Goal: Task Accomplishment & Management: Manage account settings

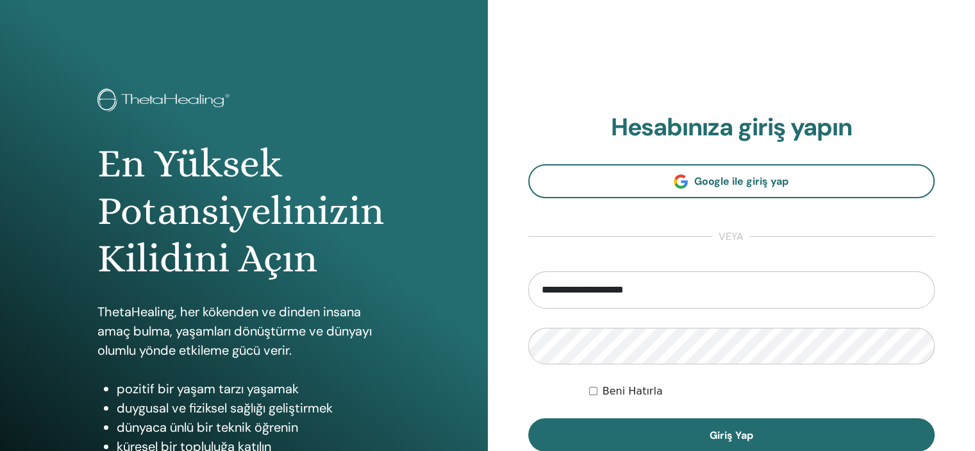
click at [665, 290] on input "**********" at bounding box center [731, 289] width 407 height 37
type input "*"
type input "**********"
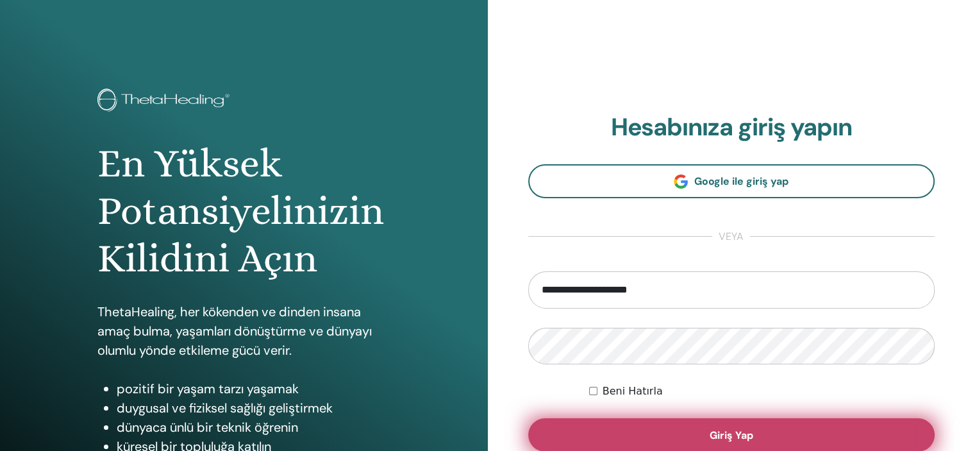
click at [762, 429] on button "Giriş Yap" at bounding box center [731, 434] width 407 height 33
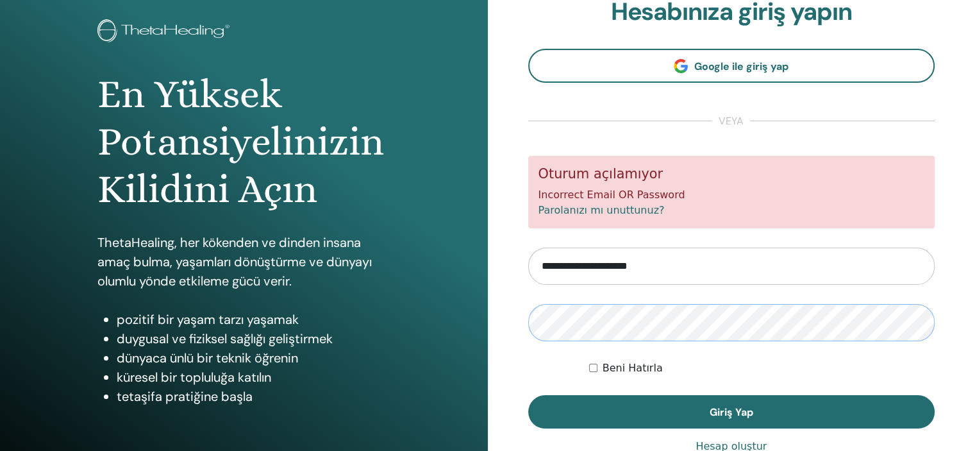
scroll to position [83, 0]
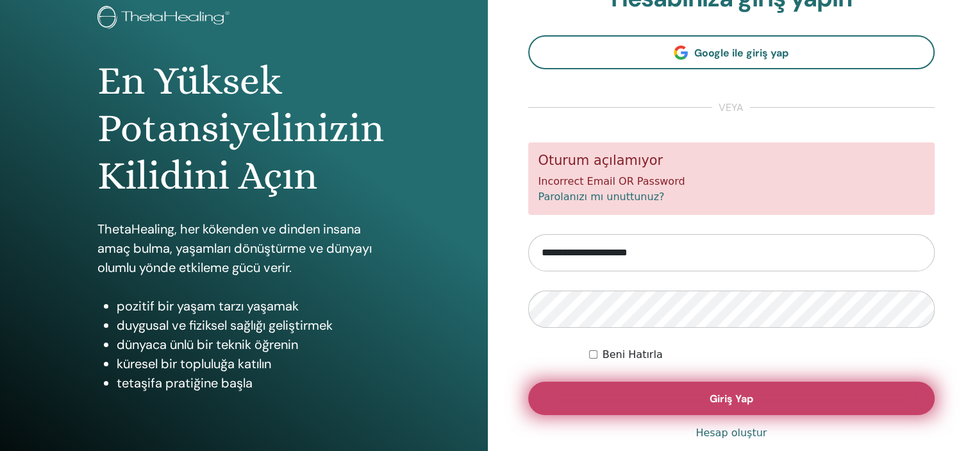
click at [792, 412] on button "Giriş Yap" at bounding box center [731, 397] width 407 height 33
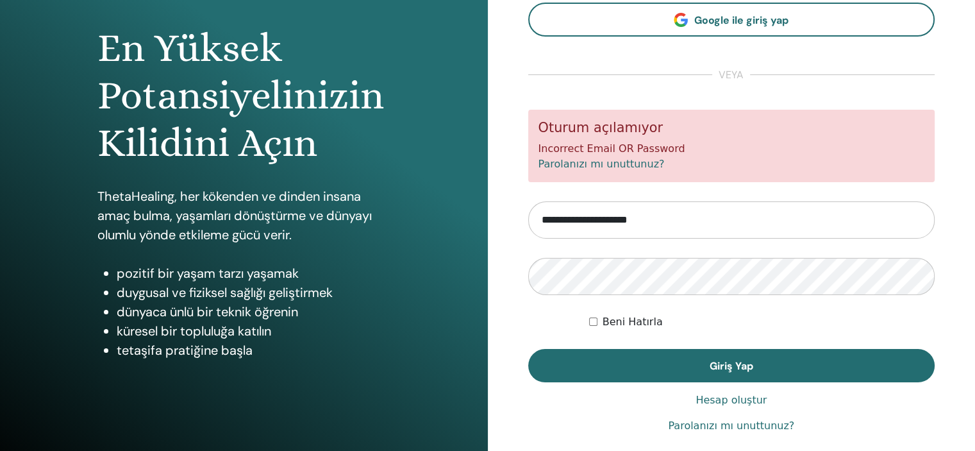
scroll to position [126, 0]
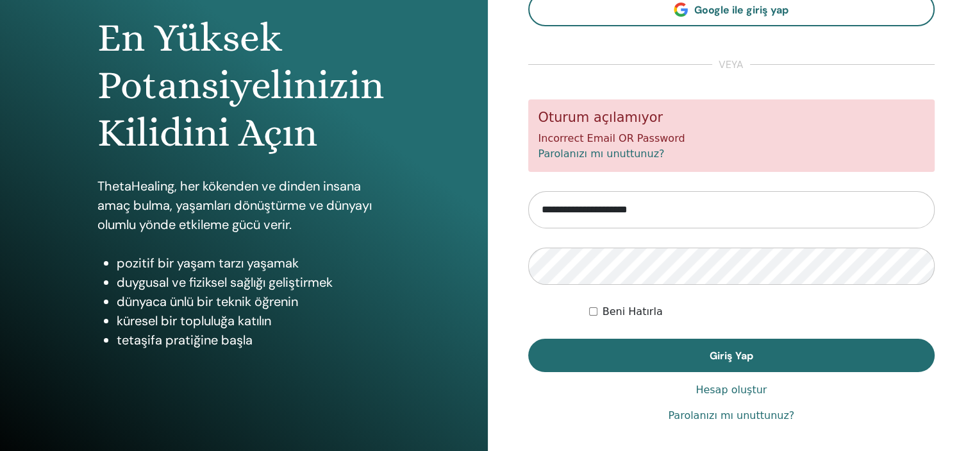
click at [629, 155] on link "Parolanızı mı unuttunuz?" at bounding box center [601, 153] width 126 height 12
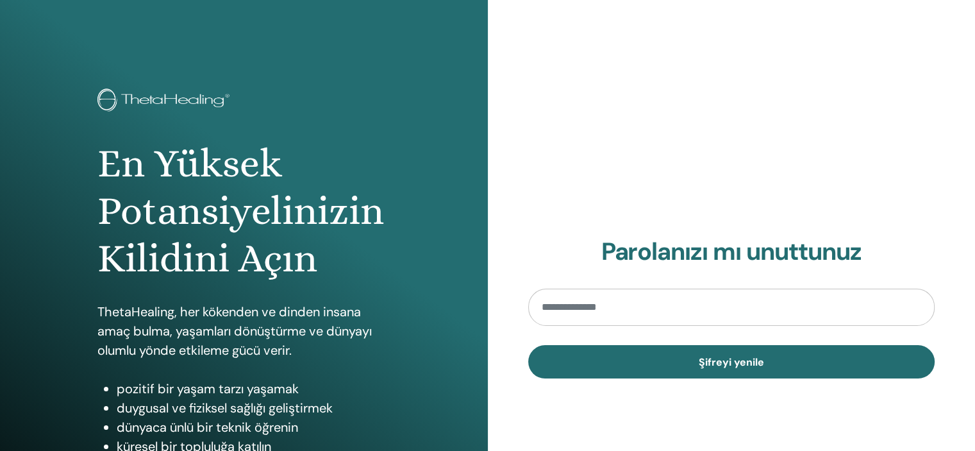
click at [727, 302] on input "email" at bounding box center [731, 306] width 407 height 37
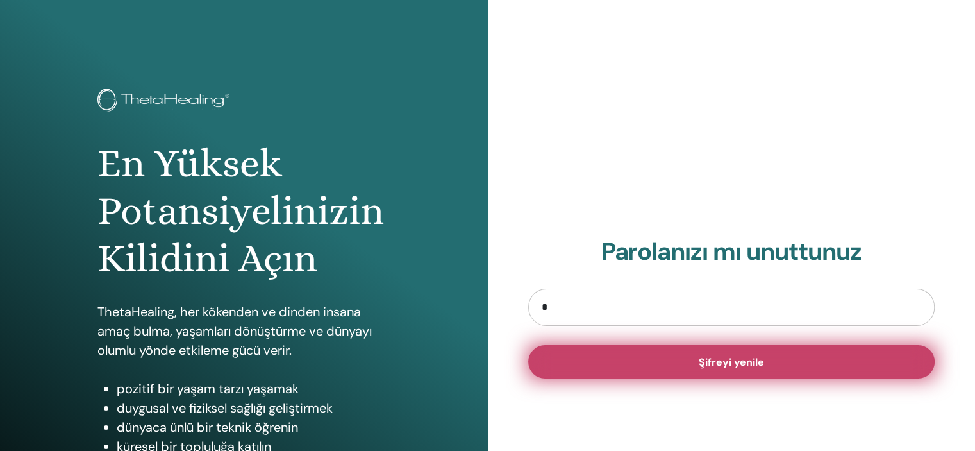
click at [741, 351] on button "Şifreyi yenile" at bounding box center [731, 361] width 407 height 33
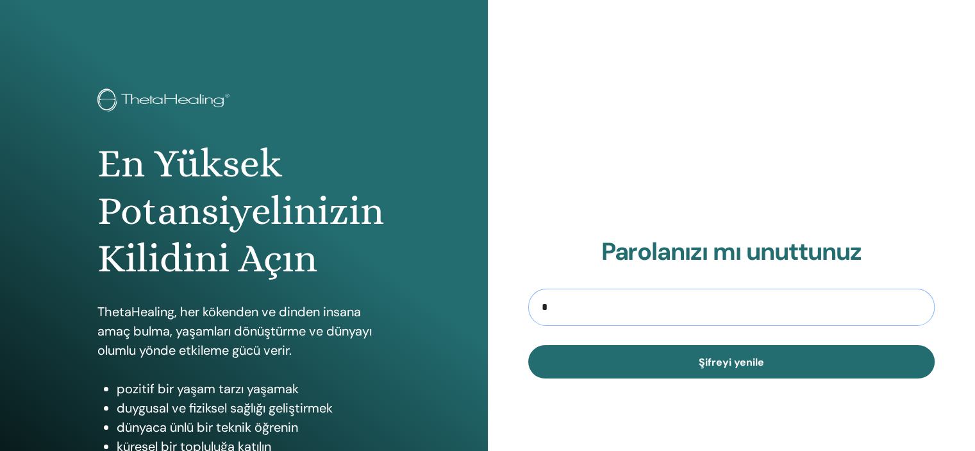
click at [685, 304] on input "*" at bounding box center [731, 306] width 407 height 37
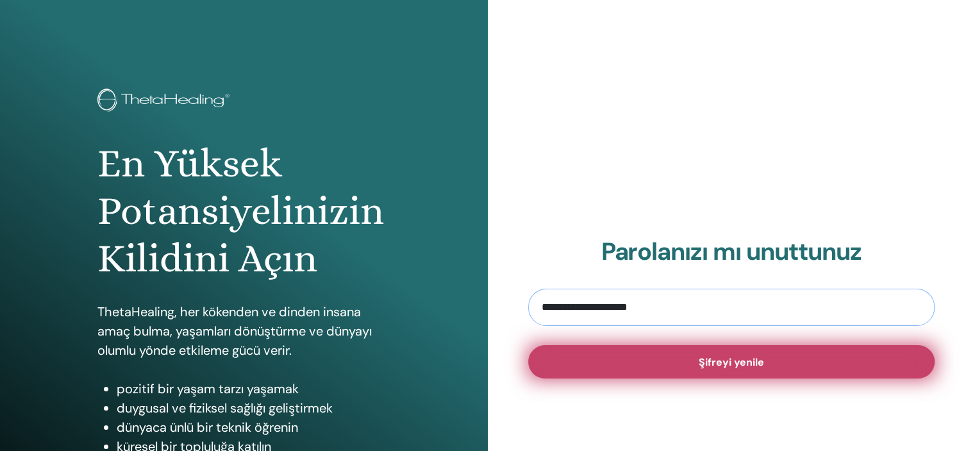
type input "**********"
click at [754, 356] on span "Şifreyi yenile" at bounding box center [731, 361] width 65 height 13
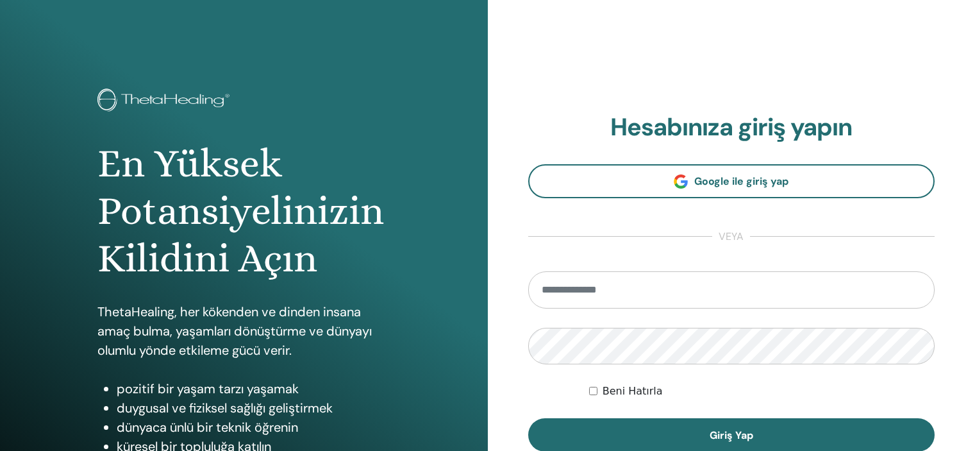
scroll to position [126, 0]
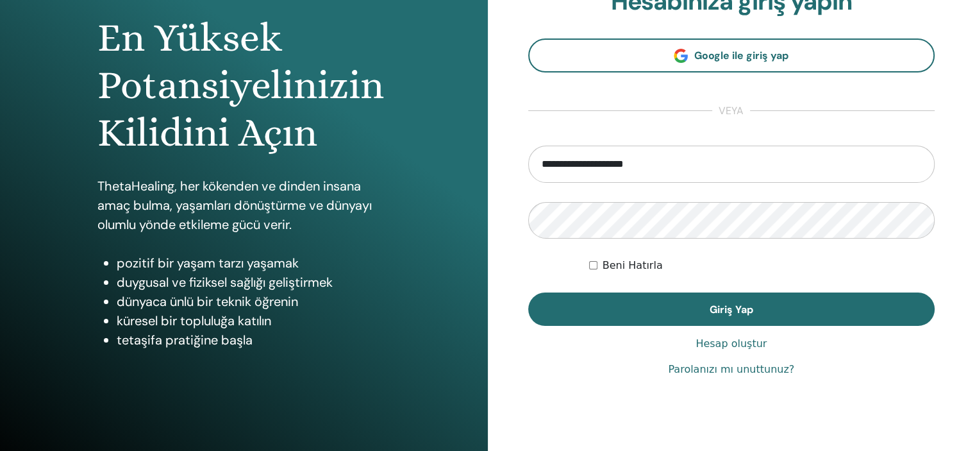
click at [687, 155] on input "**********" at bounding box center [731, 163] width 407 height 37
type input "*"
type input "**********"
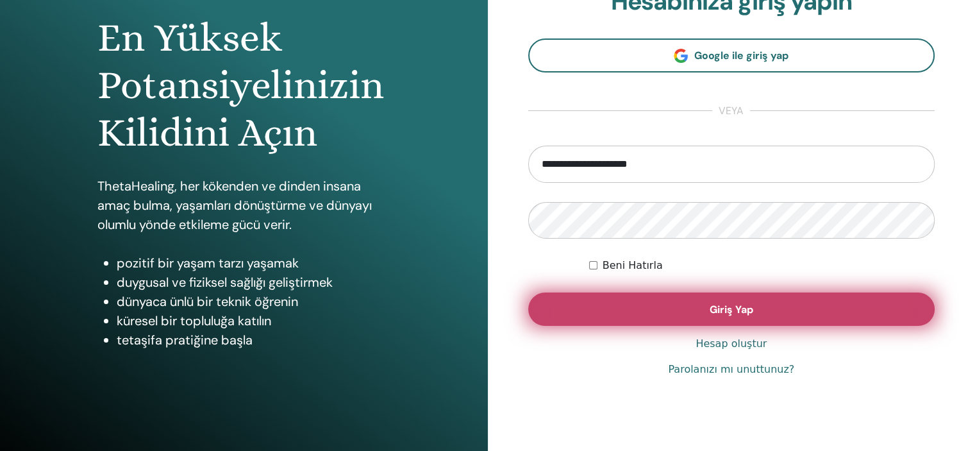
click at [869, 301] on button "Giriş Yap" at bounding box center [731, 308] width 407 height 33
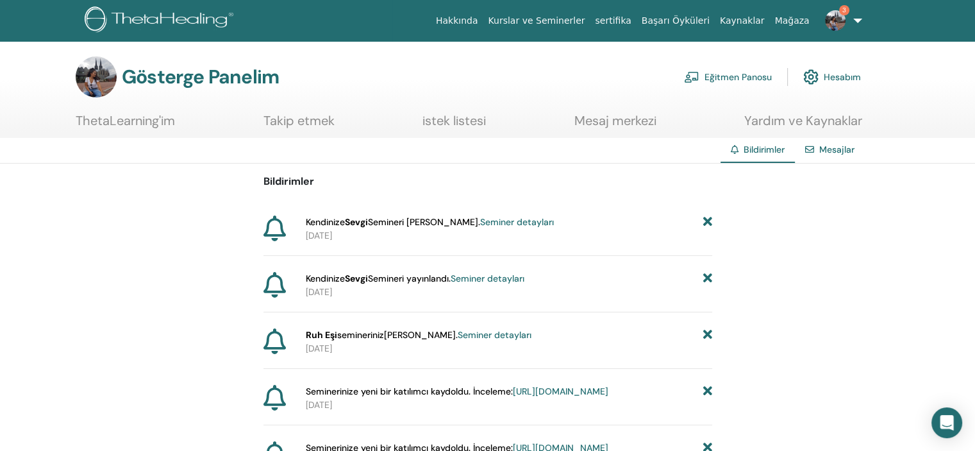
click at [486, 218] on font "Seminer detayları" at bounding box center [517, 222] width 74 height 12
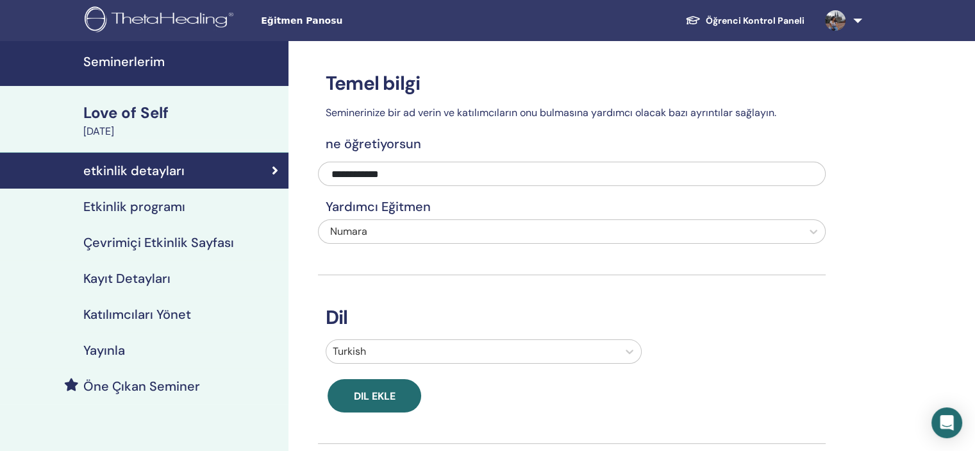
click at [140, 317] on h4 "Katılımcıları Yönet" at bounding box center [137, 313] width 108 height 15
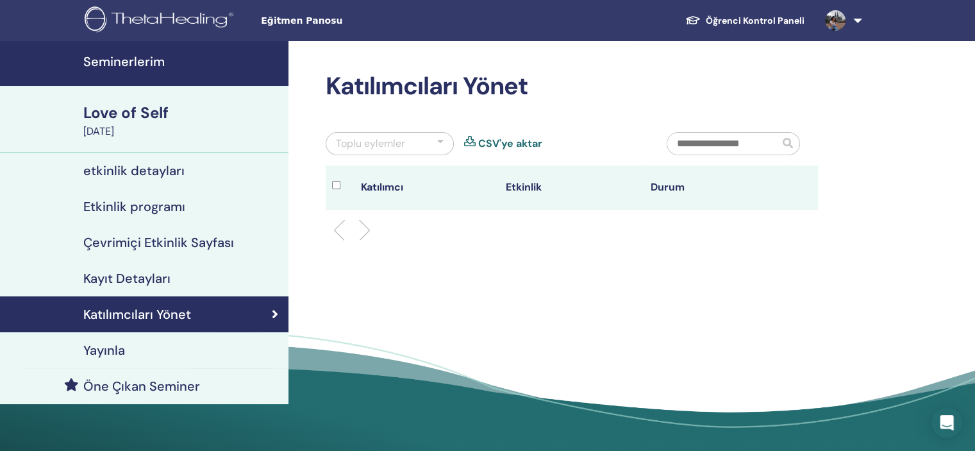
click at [859, 20] on link at bounding box center [840, 20] width 53 height 41
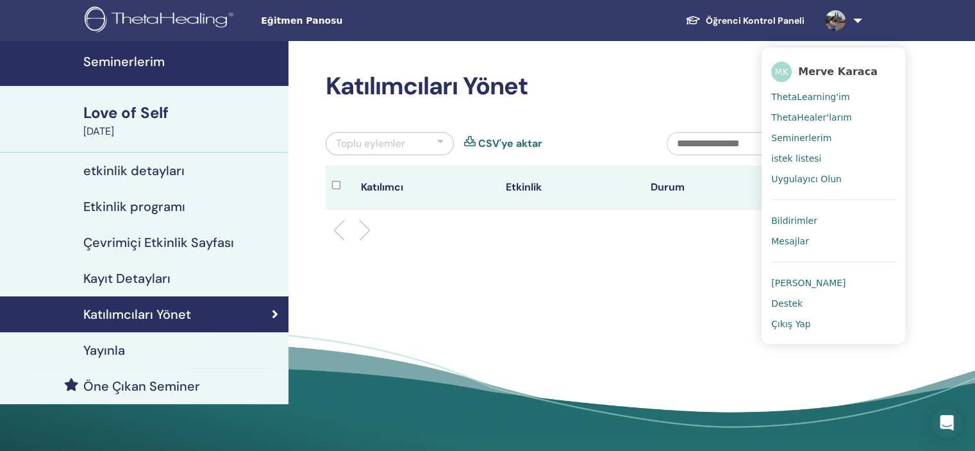
click at [833, 217] on link "Bildirimler" at bounding box center [833, 220] width 124 height 21
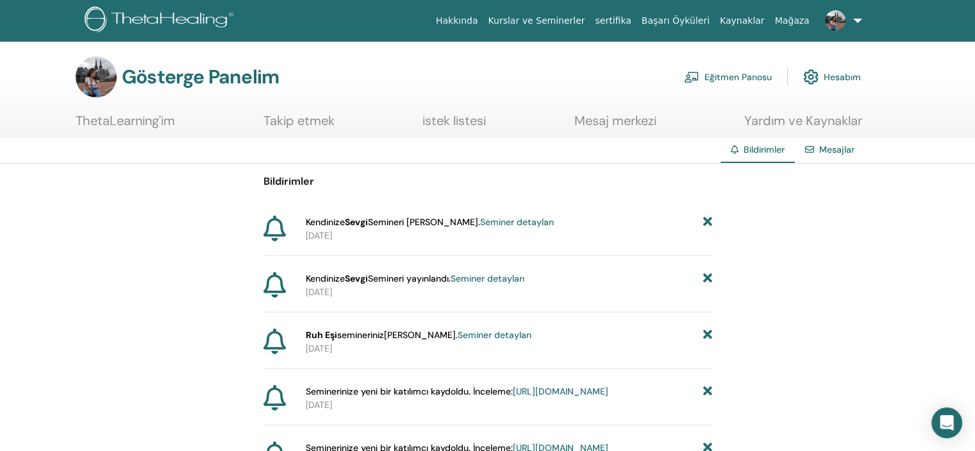
click at [496, 218] on font "Seminer detayları" at bounding box center [517, 222] width 74 height 12
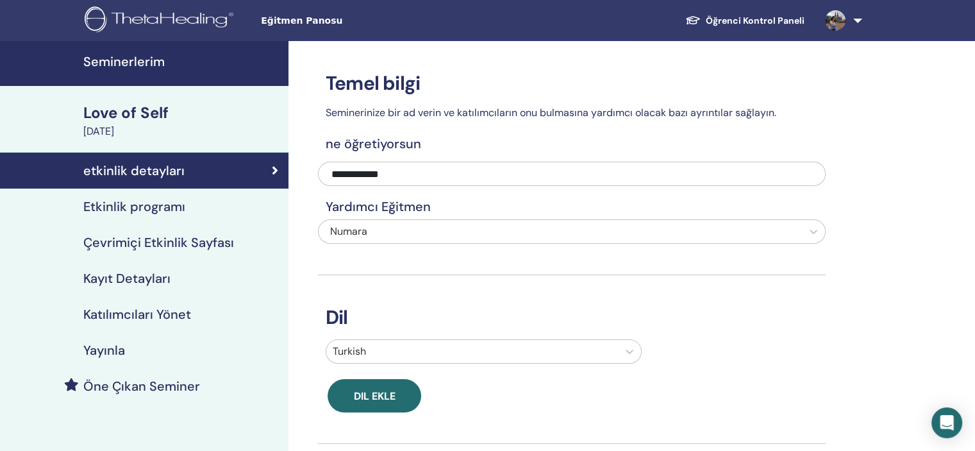
click at [149, 313] on h4 "Katılımcıları Yönet" at bounding box center [137, 313] width 108 height 15
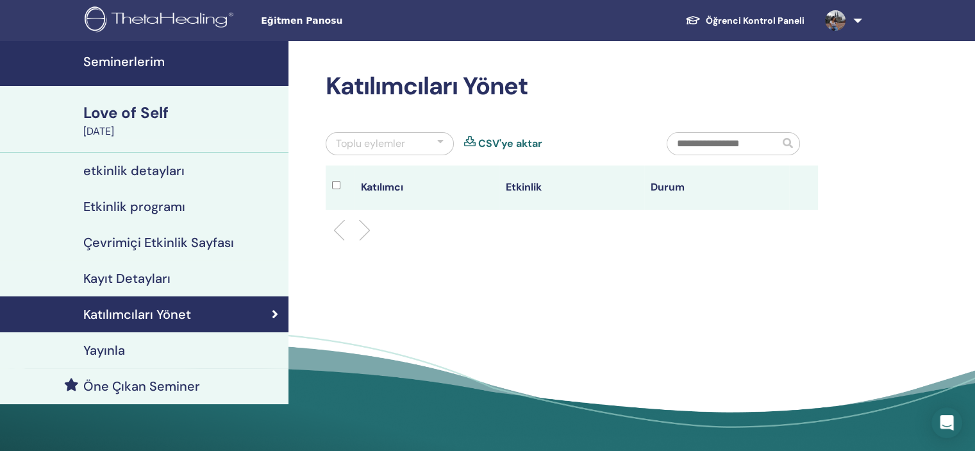
click at [299, 23] on span "Eğitmen Panosu" at bounding box center [357, 20] width 192 height 13
click at [170, 72] on link "Seminerlerim" at bounding box center [144, 63] width 288 height 45
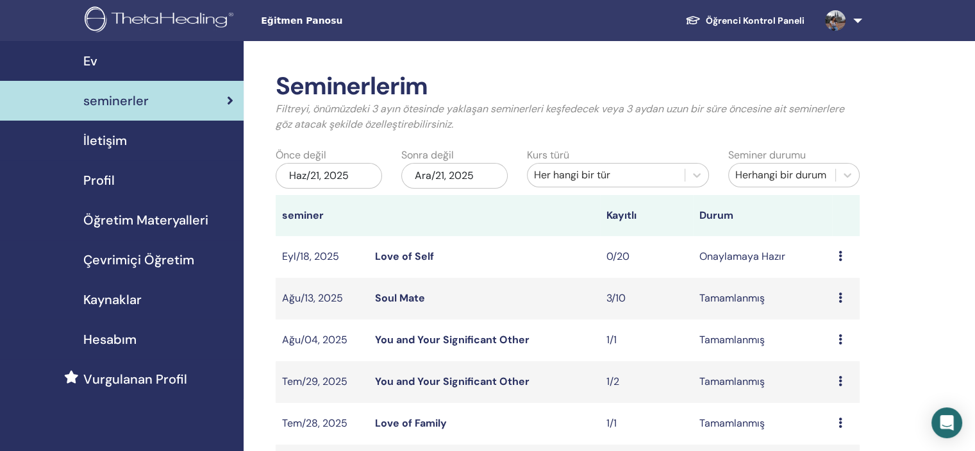
click at [841, 255] on icon at bounding box center [840, 256] width 4 height 10
click at [822, 322] on p "İptal" at bounding box center [835, 323] width 57 height 15
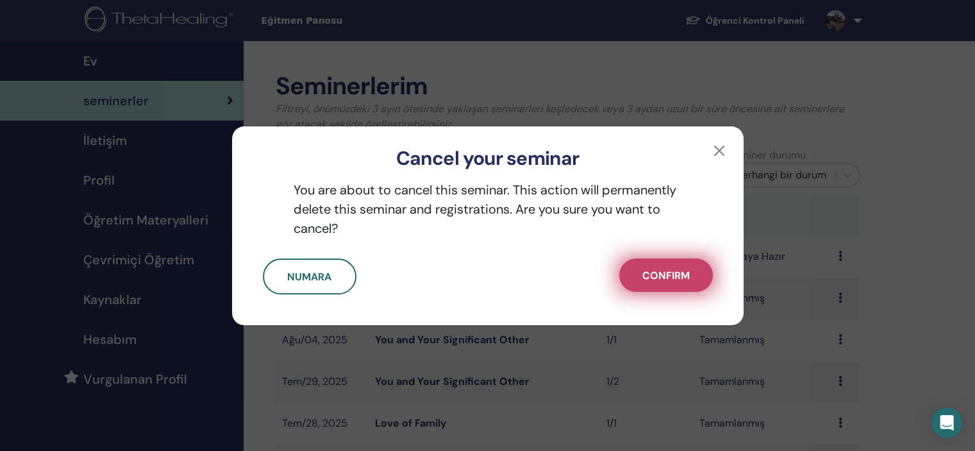
click at [657, 278] on span "Confirm" at bounding box center [665, 275] width 47 height 13
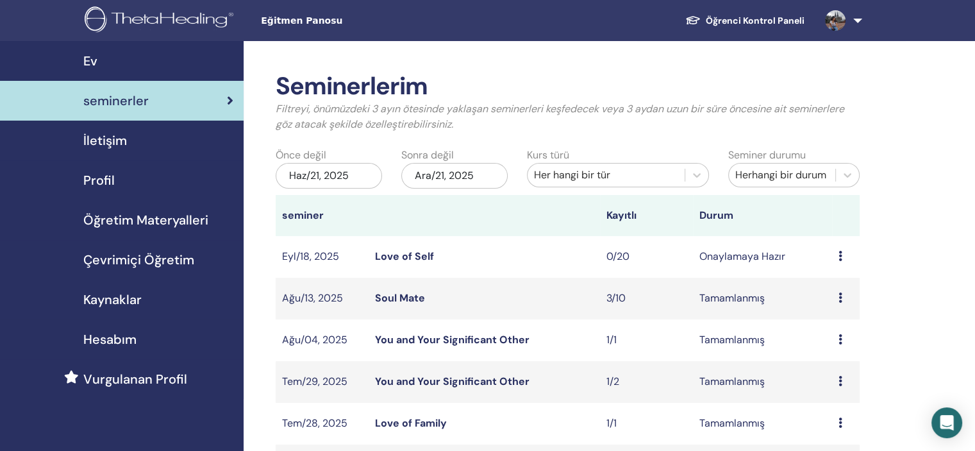
click at [836, 253] on td "Ön izleme Düzenlemek katılımcılar İptal" at bounding box center [846, 257] width 28 height 42
click at [841, 253] on div "Ön izleme Düzenlemek katılımcılar İptal" at bounding box center [845, 256] width 15 height 15
click at [816, 318] on p "İptal" at bounding box center [836, 321] width 57 height 15
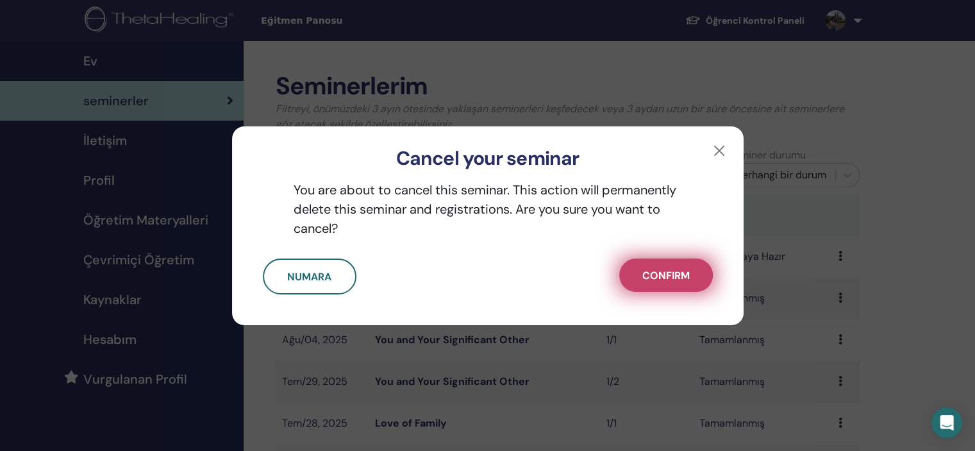
click at [659, 263] on button "Confirm" at bounding box center [666, 274] width 94 height 33
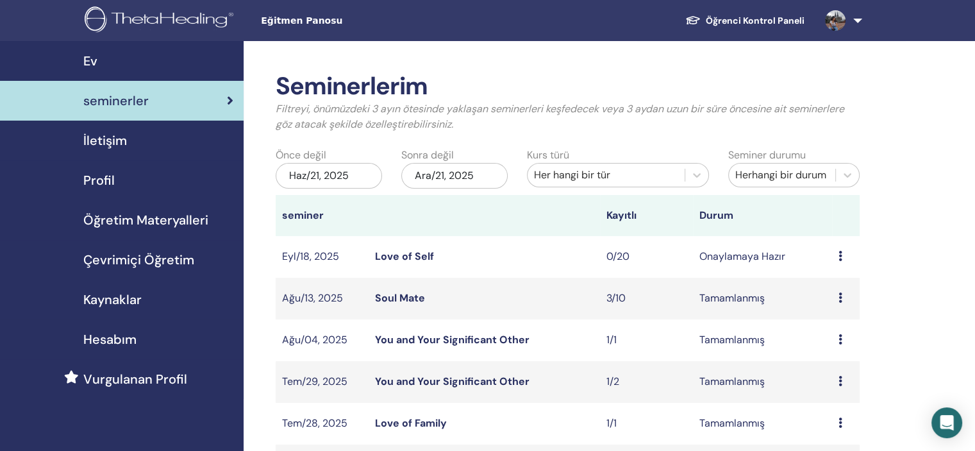
click at [151, 67] on div "Ev" at bounding box center [121, 60] width 223 height 19
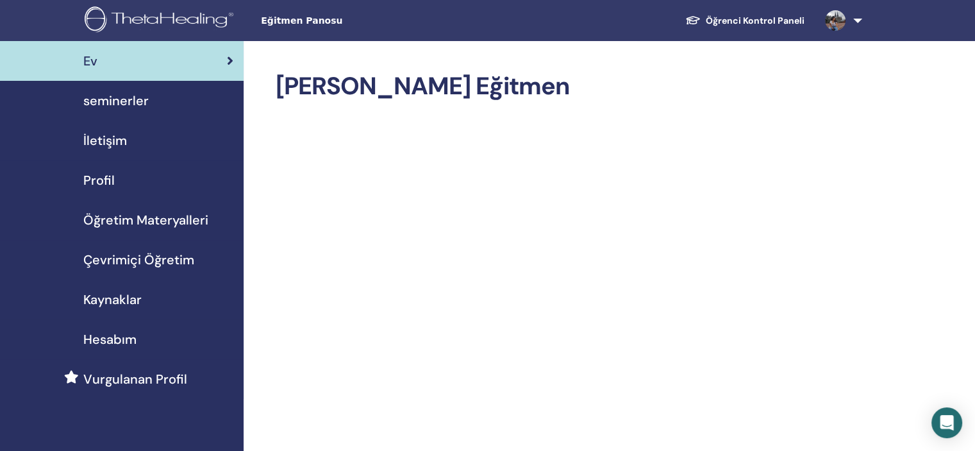
click at [176, 11] on img at bounding box center [161, 20] width 153 height 29
